Goal: Task Accomplishment & Management: Complete application form

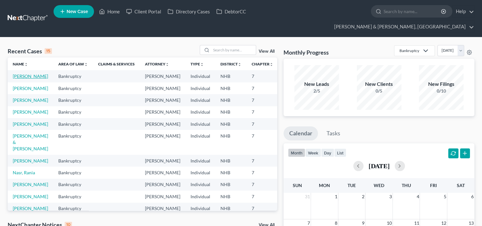
click at [27, 73] on link "[PERSON_NAME]" at bounding box center [30, 75] width 35 height 5
select select "6"
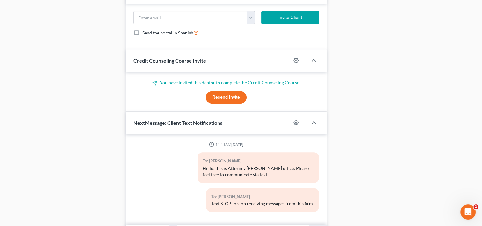
scroll to position [410, 0]
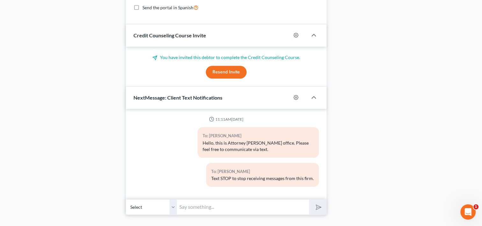
drag, startPoint x: 228, startPoint y: 191, endPoint x: 232, endPoint y: 190, distance: 4.2
click at [228, 199] on input "text" at bounding box center [243, 207] width 132 height 16
type input "Are you free to chat by phone this afternoon at 230 pm? Instead of meeting in p…"
click at [309, 199] on button "submit" at bounding box center [318, 206] width 18 height 15
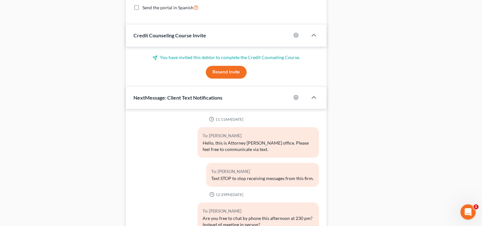
scroll to position [9, 0]
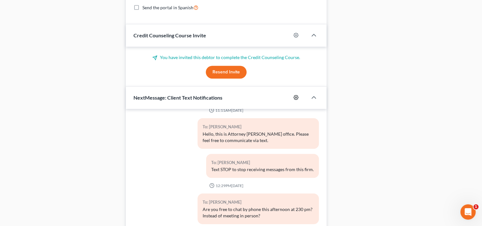
click at [298, 95] on icon "button" at bounding box center [296, 97] width 5 height 5
select select "0"
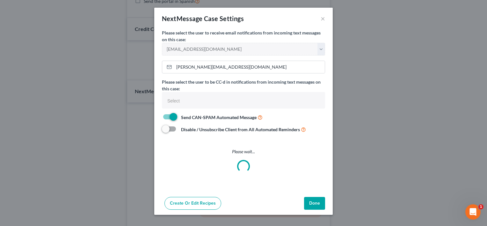
select select
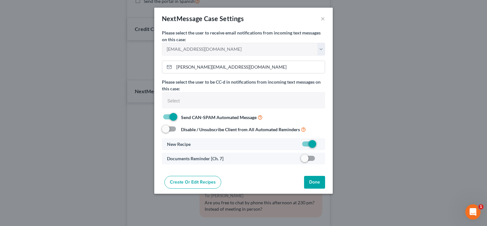
click at [320, 160] on label at bounding box center [320, 160] width 0 height 0
click at [323, 158] on input "checkbox" at bounding box center [325, 157] width 4 height 4
checkbox input "true"
click at [316, 180] on button "Done" at bounding box center [314, 182] width 21 height 13
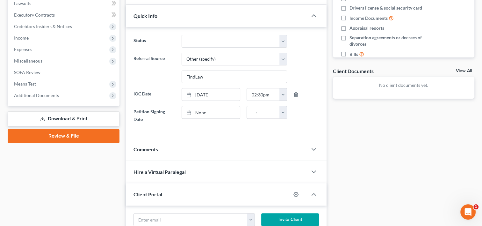
scroll to position [0, 0]
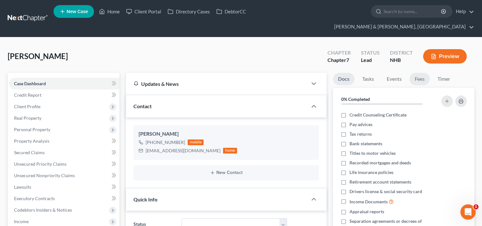
click at [427, 73] on link "Fees" at bounding box center [420, 79] width 20 height 12
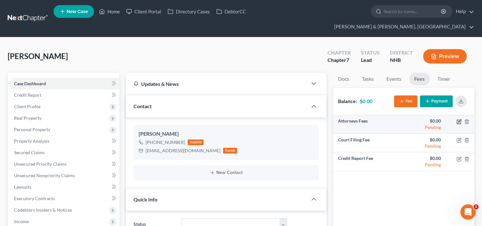
click at [458, 119] on icon "button" at bounding box center [459, 121] width 5 height 5
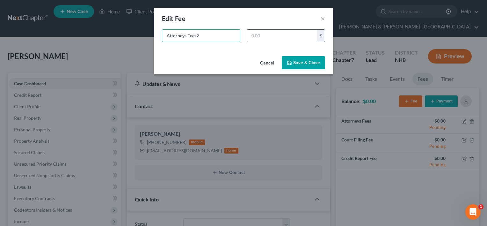
type input "Attorneys Fees"
type input "2,000"
click at [301, 63] on button "Save & Close" at bounding box center [303, 62] width 43 height 13
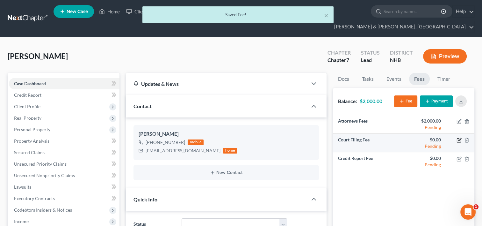
click at [458, 137] on icon "button" at bounding box center [459, 139] width 5 height 5
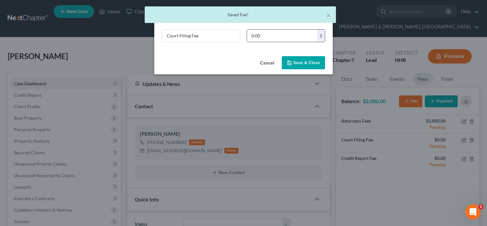
type input "2"
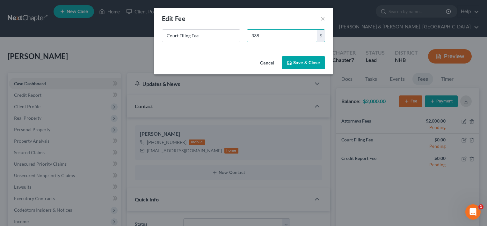
type input "338"
click at [313, 63] on button "Save & Close" at bounding box center [303, 62] width 43 height 13
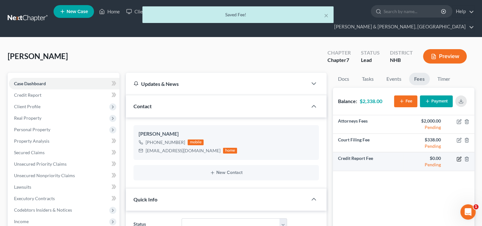
click at [458, 156] on icon "button" at bounding box center [459, 158] width 5 height 5
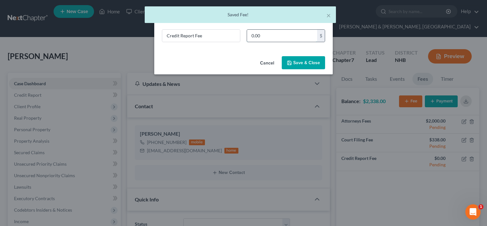
click at [288, 38] on input "0.00" at bounding box center [282, 36] width 70 height 12
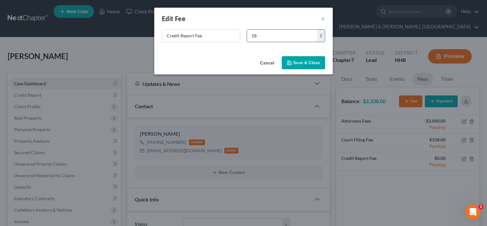
type input "1"
type input "14.95"
click at [305, 62] on button "Save & Close" at bounding box center [303, 62] width 43 height 13
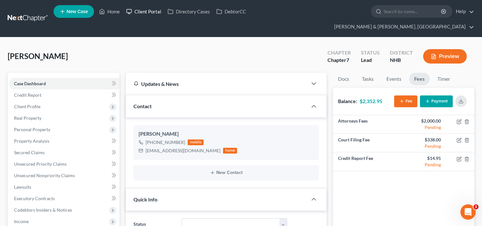
click at [152, 11] on link "Client Portal" at bounding box center [143, 11] width 41 height 11
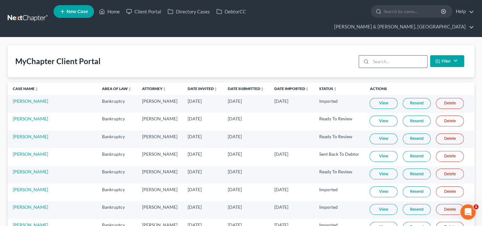
click at [402, 55] on input "search" at bounding box center [399, 61] width 56 height 12
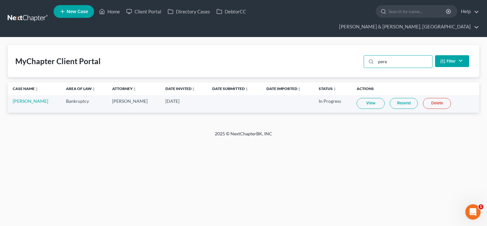
type input "pere"
click at [363, 98] on link "View" at bounding box center [371, 103] width 28 height 11
click at [364, 98] on link "View" at bounding box center [371, 103] width 28 height 11
click at [25, 98] on link "[PERSON_NAME]" at bounding box center [30, 100] width 35 height 5
select select "6"
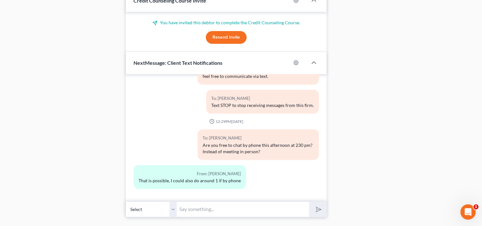
scroll to position [447, 0]
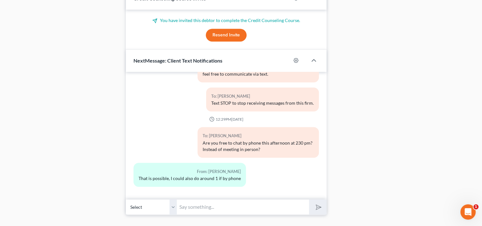
click at [237, 199] on input "text" at bounding box center [243, 207] width 132 height 16
type input "that works. We'll call you then"
click at [309, 199] on button "submit" at bounding box center [318, 206] width 18 height 15
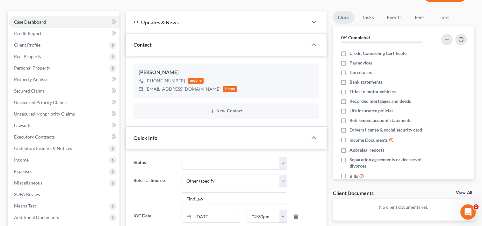
scroll to position [35, 0]
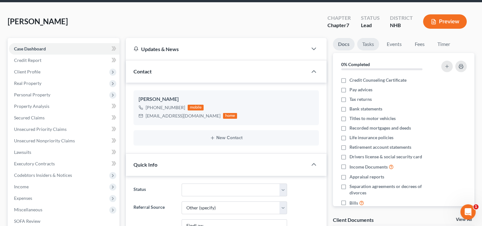
click at [372, 38] on link "Tasks" at bounding box center [368, 44] width 22 height 12
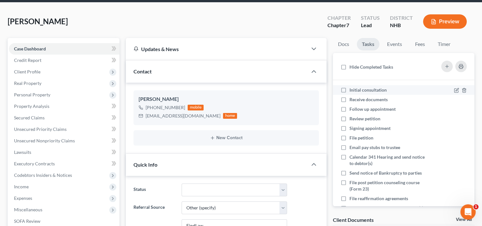
click at [350, 87] on label "Initial consultation" at bounding box center [371, 90] width 42 height 6
click at [352, 87] on input "Initial consultation" at bounding box center [354, 89] width 4 height 4
checkbox input "true"
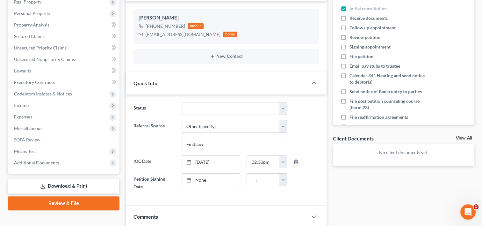
scroll to position [120, 0]
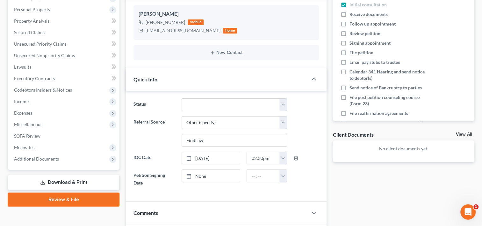
click at [466, 131] on div "Client Documents View All" at bounding box center [404, 135] width 142 height 9
click at [465, 132] on link "View All" at bounding box center [464, 134] width 16 height 4
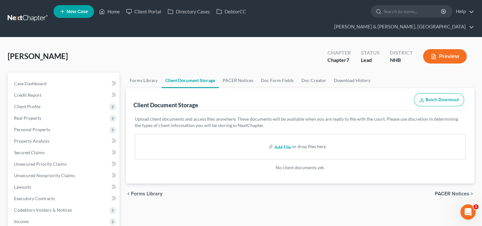
click at [281, 141] on input "file" at bounding box center [282, 146] width 15 height 11
type input "C:\fakepath\Ch. 7 Bankruptcy CFA_Perez.pdf"
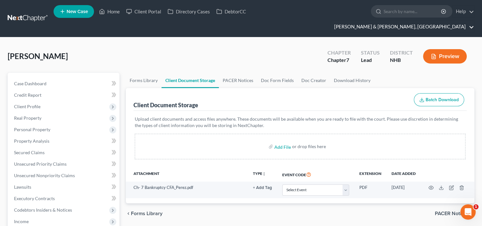
click at [454, 21] on link "[PERSON_NAME] & [PERSON_NAME], [GEOGRAPHIC_DATA]" at bounding box center [402, 26] width 143 height 11
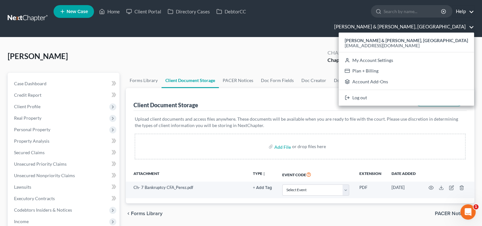
click at [453, 12] on link "Help" at bounding box center [463, 11] width 21 height 11
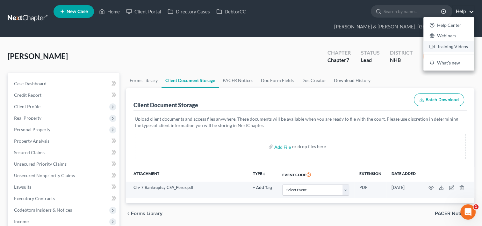
click at [424, 47] on link "Training Videos" at bounding box center [449, 46] width 51 height 11
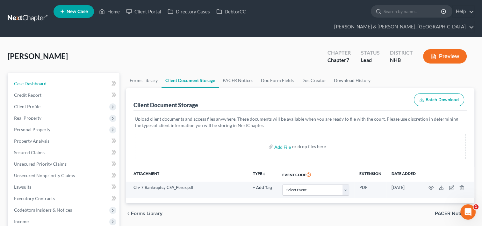
drag, startPoint x: 61, startPoint y: 71, endPoint x: 486, endPoint y: 92, distance: 425.5
click at [61, 78] on link "Case Dashboard" at bounding box center [64, 83] width 111 height 11
select select "6"
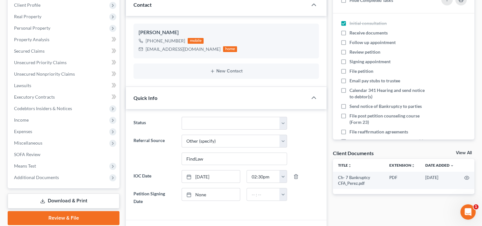
scroll to position [85, 0]
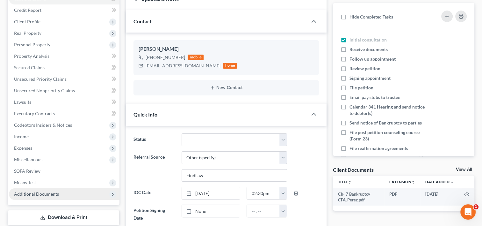
click at [88, 188] on span "Additional Documents" at bounding box center [64, 193] width 111 height 11
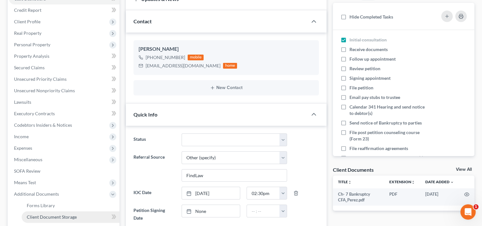
click at [79, 211] on link "Client Document Storage" at bounding box center [71, 216] width 98 height 11
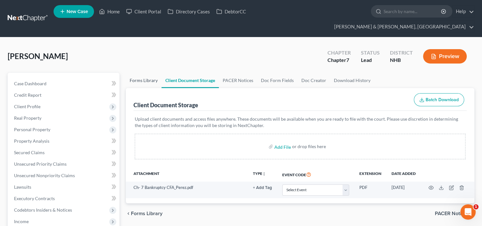
click at [143, 73] on link "Forms Library" at bounding box center [144, 80] width 36 height 15
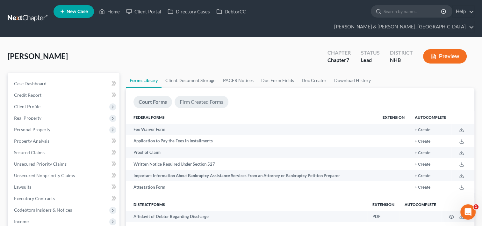
click at [208, 96] on link "Firm Created Forms" at bounding box center [202, 102] width 54 height 12
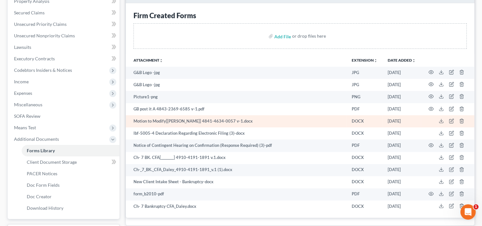
scroll to position [159, 0]
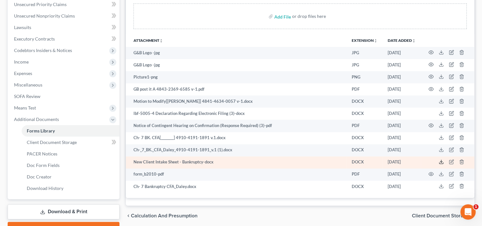
click at [441, 161] on polyline at bounding box center [442, 161] width 2 height 1
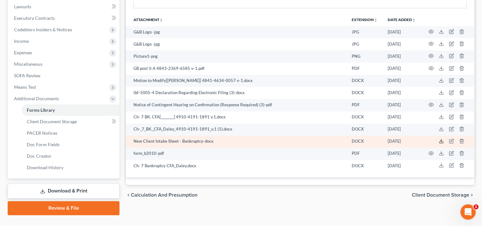
scroll to position [180, 0]
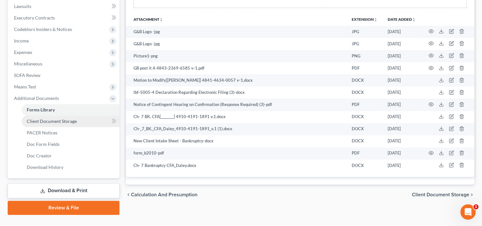
click at [73, 118] on span "Client Document Storage" at bounding box center [52, 120] width 50 height 5
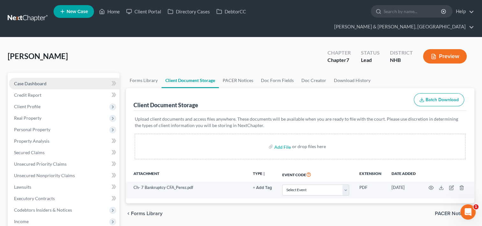
click at [62, 78] on link "Case Dashboard" at bounding box center [64, 83] width 111 height 11
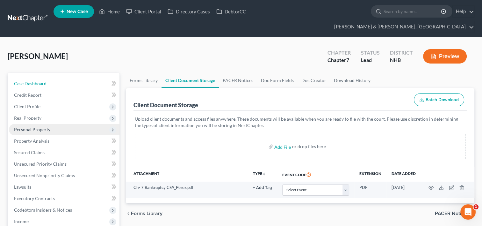
select select "6"
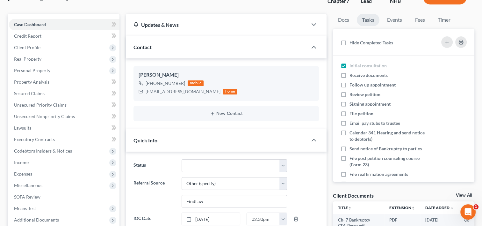
scroll to position [96, 0]
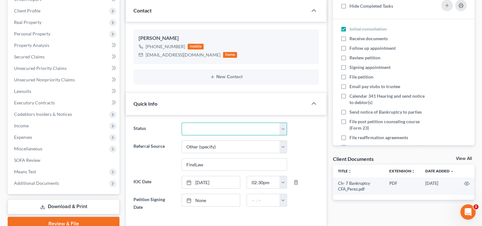
click at [284, 122] on select "Discharged Discharged & Reported Discharge Litigation Dismissal Notice Dismisse…" at bounding box center [235, 128] width 106 height 13
select select "14"
click at [182, 122] on select "Discharged Discharged & Reported Discharge Litigation Dismissal Notice Dismisse…" at bounding box center [235, 128] width 106 height 13
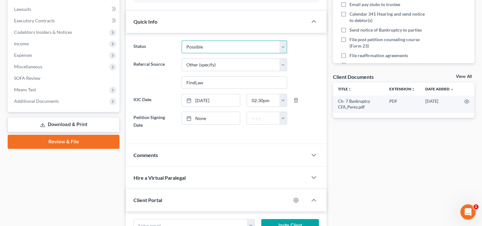
scroll to position [180, 0]
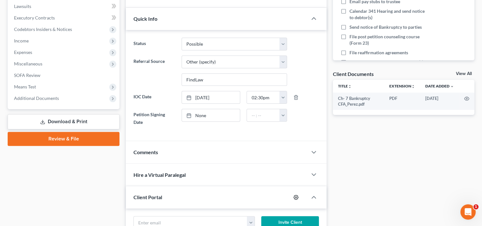
click at [296, 194] on icon "button" at bounding box center [296, 196] width 5 height 5
select select "0"
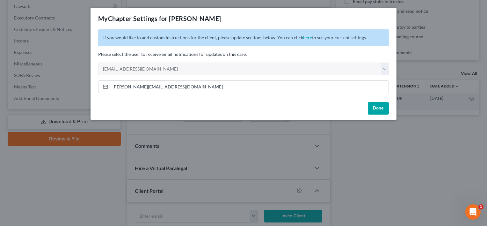
click at [374, 107] on button "Done" at bounding box center [378, 108] width 21 height 13
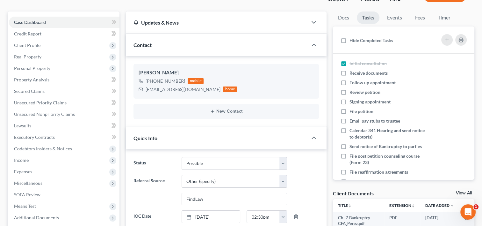
scroll to position [85, 0]
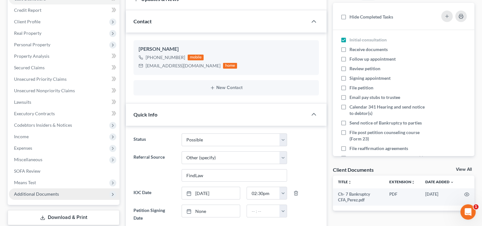
click at [73, 188] on span "Additional Documents" at bounding box center [64, 193] width 111 height 11
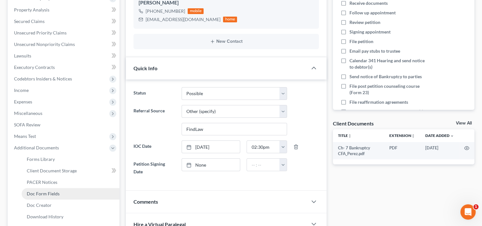
scroll to position [170, 0]
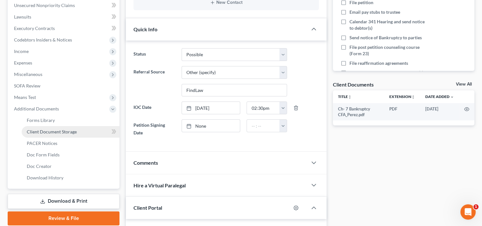
click at [63, 129] on span "Client Document Storage" at bounding box center [52, 131] width 50 height 5
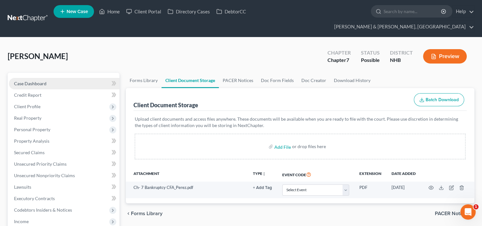
click at [53, 78] on link "Case Dashboard" at bounding box center [64, 83] width 111 height 11
select select "6"
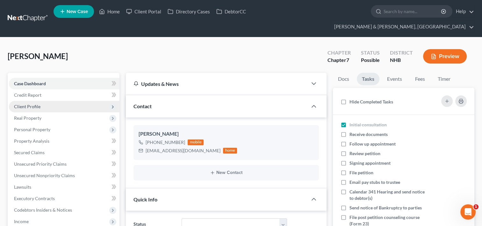
click at [40, 104] on span "Client Profile" at bounding box center [27, 106] width 26 height 5
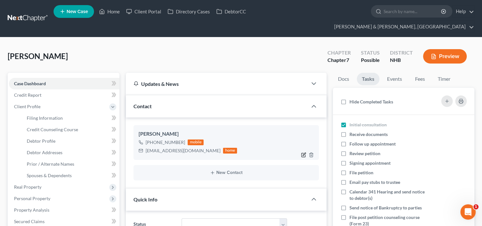
click at [304, 152] on icon "button" at bounding box center [304, 153] width 3 height 3
select select "0"
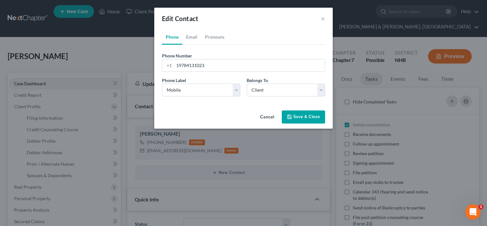
click at [304, 115] on button "Save & Close" at bounding box center [303, 116] width 43 height 13
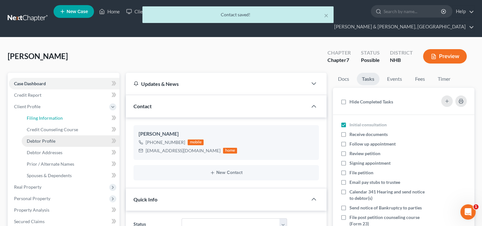
drag, startPoint x: 61, startPoint y: 107, endPoint x: 63, endPoint y: 128, distance: 21.5
click at [62, 112] on link "Filing Information" at bounding box center [71, 117] width 98 height 11
select select "1"
select select "0"
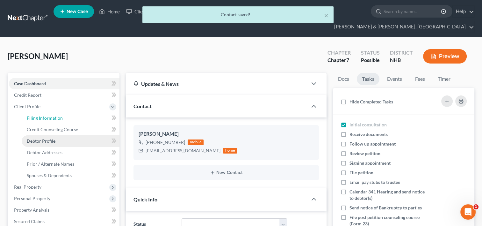
select select "32"
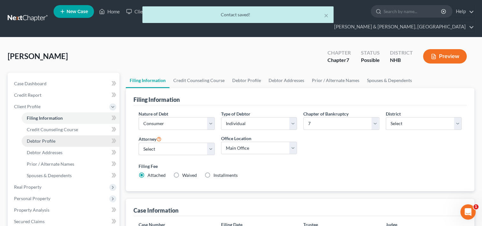
click at [56, 135] on link "Debtor Profile" at bounding box center [71, 140] width 98 height 11
select select "0"
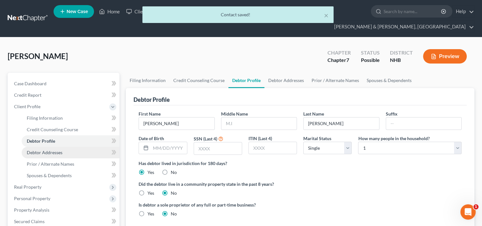
click at [79, 147] on link "Debtor Addresses" at bounding box center [71, 152] width 98 height 11
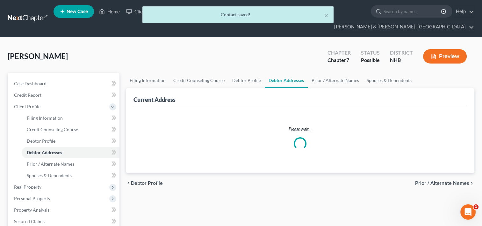
select select "0"
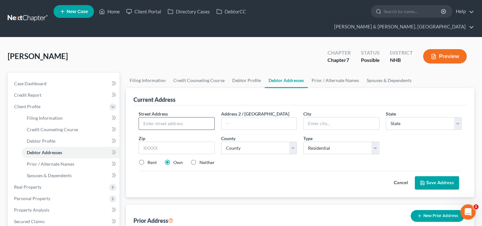
click at [168, 117] on input "text" at bounding box center [176, 123] width 75 height 12
type input "[STREET_ADDRESS]"
type input "Unit #6"
type input "Derry"
select select "32"
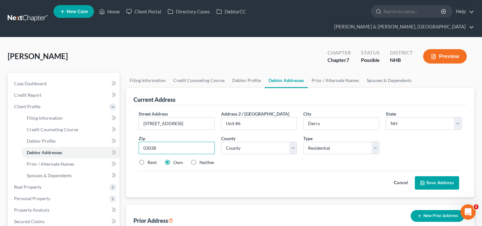
type input "03038"
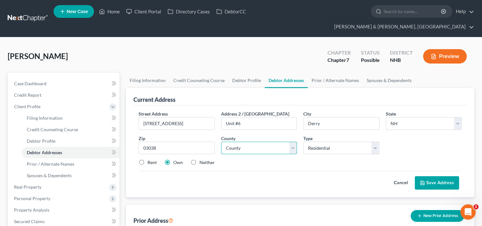
select select "7"
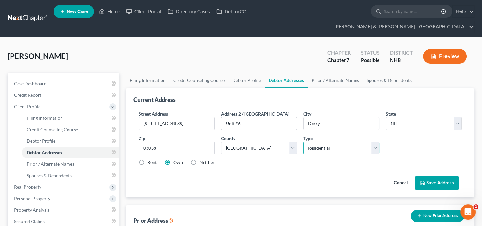
click at [349, 142] on select "Select Residential Mailing Rental Business" at bounding box center [342, 148] width 76 height 13
click at [437, 176] on button "Save Address" at bounding box center [437, 182] width 44 height 13
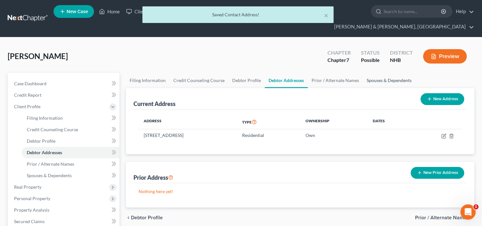
click at [389, 73] on link "Spouses & Dependents" at bounding box center [389, 80] width 53 height 15
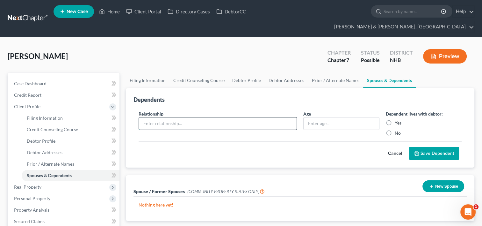
click at [190, 117] on input "text" at bounding box center [218, 123] width 158 height 12
click at [304, 141] on div "Cancel Save Dependent" at bounding box center [300, 150] width 323 height 19
click at [167, 117] on input "text" at bounding box center [218, 123] width 158 height 12
click at [395, 120] on label "Yes" at bounding box center [398, 123] width 7 height 6
click at [398, 120] on input "Yes" at bounding box center [400, 122] width 4 height 4
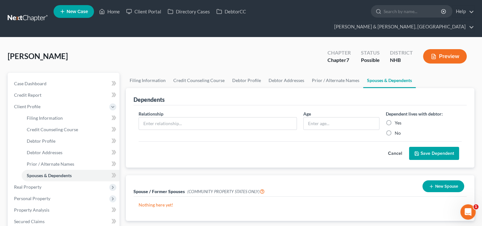
radio input "true"
click at [321, 117] on input "text" at bounding box center [341, 123] width 75 height 12
click at [434, 147] on button "Save Dependent" at bounding box center [434, 153] width 50 height 13
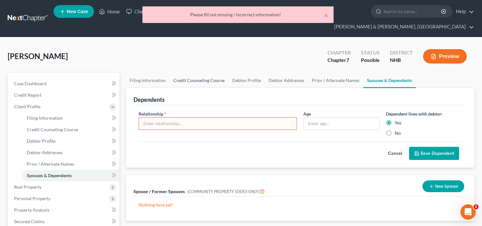
click at [194, 73] on link "Credit Counseling Course" at bounding box center [199, 80] width 59 height 15
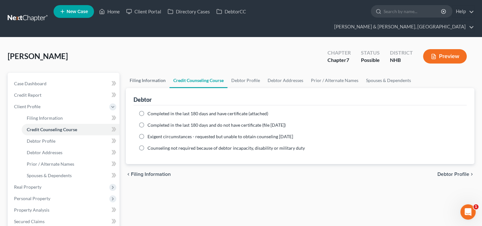
click at [150, 73] on link "Filing Information" at bounding box center [148, 80] width 44 height 15
select select "1"
select select "0"
select select "50"
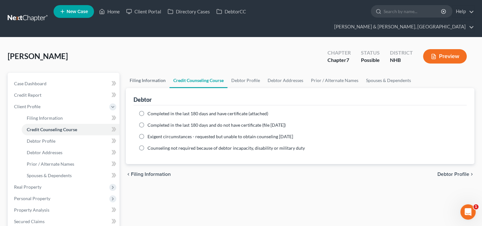
select select "0"
select select "32"
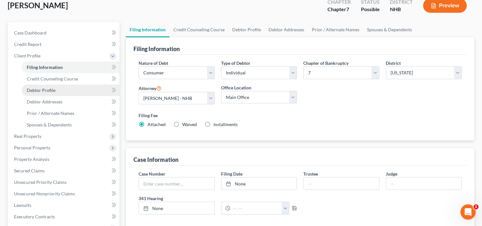
scroll to position [11, 0]
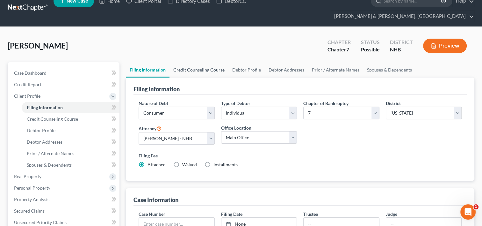
click at [190, 62] on link "Credit Counseling Course" at bounding box center [199, 69] width 59 height 15
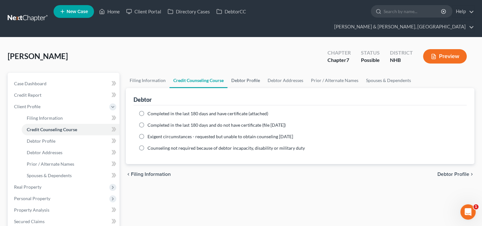
click at [243, 73] on link "Debtor Profile" at bounding box center [246, 80] width 36 height 15
select select "0"
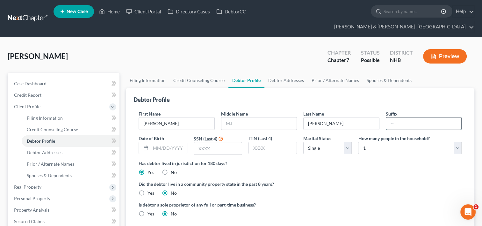
click at [400, 117] on input "text" at bounding box center [423, 123] width 75 height 12
type input "Jr."
drag, startPoint x: 339, startPoint y: 164, endPoint x: 355, endPoint y: 159, distance: 16.7
click at [340, 164] on ng-include "First Name [PERSON_NAME] Middle Name Last Name [PERSON_NAME] Date of Birth SSN …" at bounding box center [300, 166] width 323 height 112
click at [390, 142] on select "Select 1 2 3 4 5 6 7 8 9 10 11 12 13 14 15 16 17 18 19 20" at bounding box center [410, 148] width 104 height 13
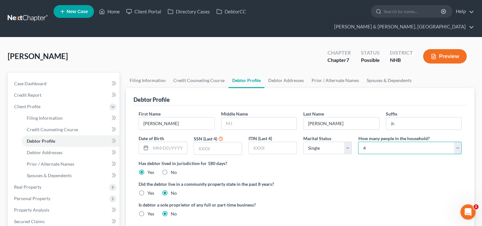
click at [358, 142] on select "Select 1 2 3 4 5 6 7 8 9 10 11 12 13 14 15 16 17 18 19 20" at bounding box center [410, 148] width 104 height 13
click at [453, 49] on button "Preview" at bounding box center [445, 56] width 44 height 14
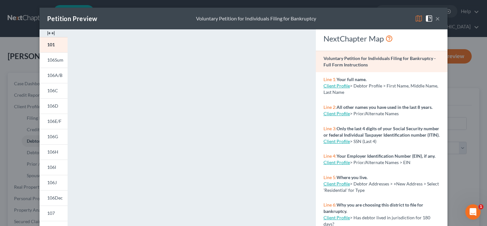
click at [439, 18] on div "Petition Preview Voluntary Petition for Individuals Filing for Bankruptcy ×" at bounding box center [244, 19] width 408 height 22
click at [436, 17] on button "×" at bounding box center [438, 19] width 4 height 8
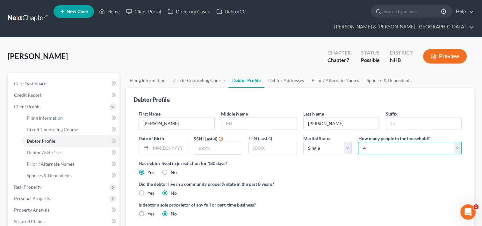
click at [459, 142] on select "Select 1 2 3 4 5 6 7 8 9 10 11 12 13 14 15 16 17 18 19 20" at bounding box center [410, 148] width 104 height 13
select select "2"
click at [358, 142] on select "Select 1 2 3 4 5 6 7 8 9 10 11 12 13 14 15 16 17 18 19 20" at bounding box center [410, 148] width 104 height 13
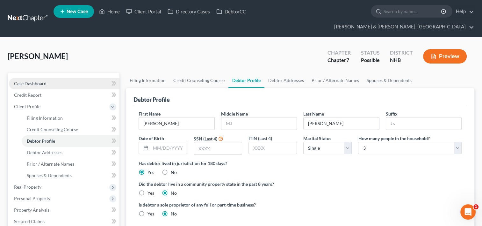
click at [55, 78] on link "Case Dashboard" at bounding box center [64, 83] width 111 height 11
select select "6"
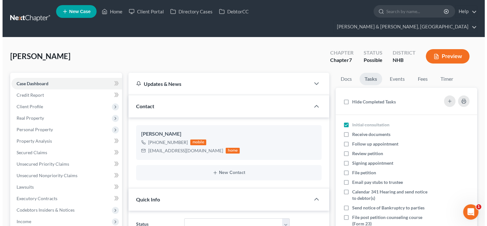
scroll to position [78, 0]
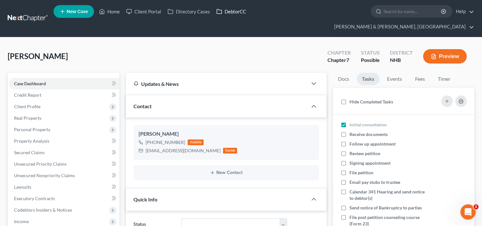
click at [233, 11] on link "DebtorCC" at bounding box center [231, 11] width 36 height 11
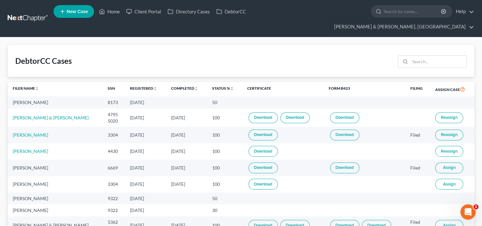
click at [450, 165] on span "Assign" at bounding box center [450, 167] width 12 height 5
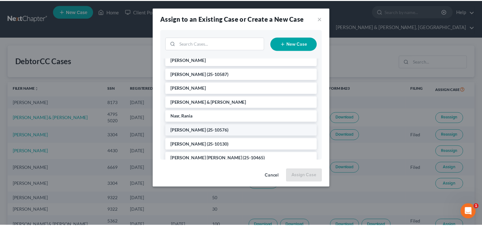
scroll to position [74, 0]
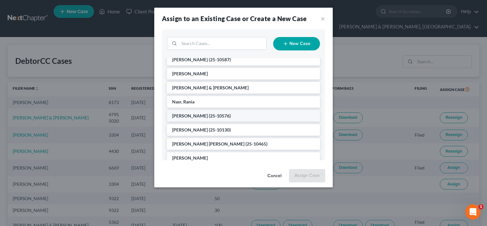
click at [235, 116] on li "[PERSON_NAME] (25-10576)" at bounding box center [243, 115] width 153 height 11
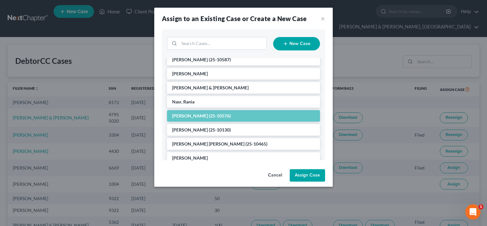
click at [314, 175] on button "Assign Case" at bounding box center [307, 175] width 35 height 13
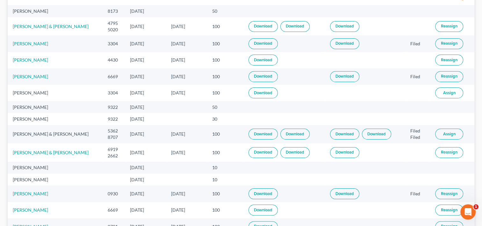
scroll to position [85, 0]
